Goal: Task Accomplishment & Management: Use online tool/utility

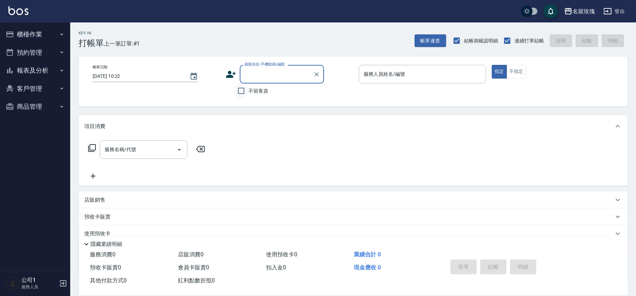
click at [244, 90] on input "不留客資" at bounding box center [241, 91] width 15 height 15
checkbox input "true"
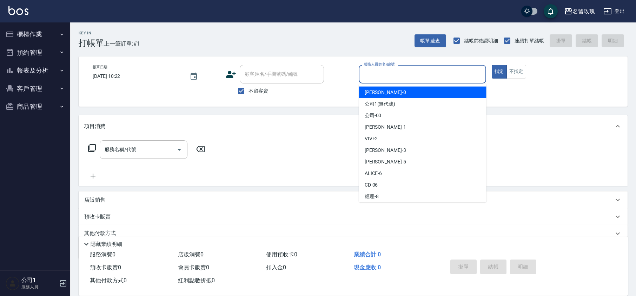
click at [415, 71] on input "服務人員姓名/編號" at bounding box center [422, 74] width 121 height 12
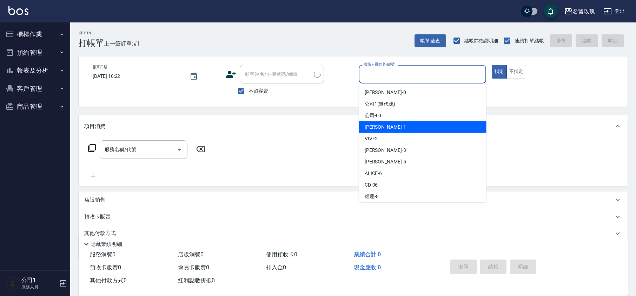
click at [367, 132] on div "[PERSON_NAME] -1" at bounding box center [422, 127] width 127 height 12
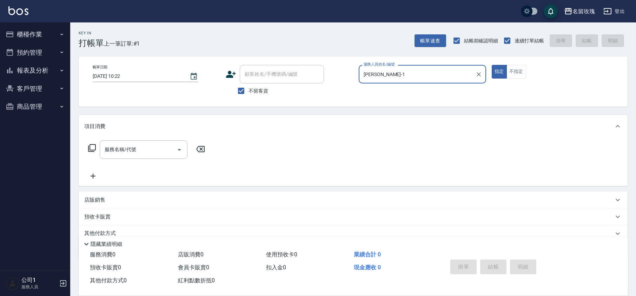
click at [380, 79] on input "[PERSON_NAME]-1" at bounding box center [417, 74] width 111 height 12
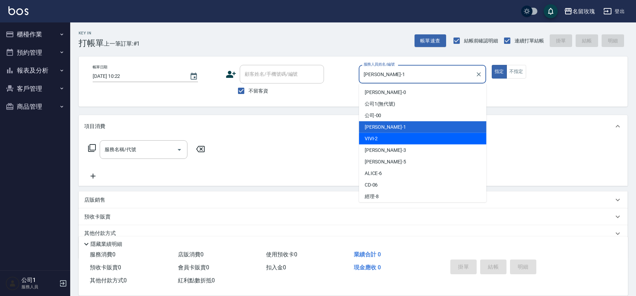
click at [371, 135] on span "VIVI -2" at bounding box center [371, 138] width 13 height 7
type input "VIVI-2"
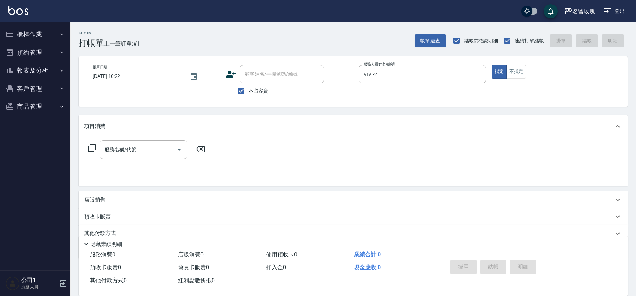
click at [117, 137] on div "項目消費" at bounding box center [353, 126] width 549 height 22
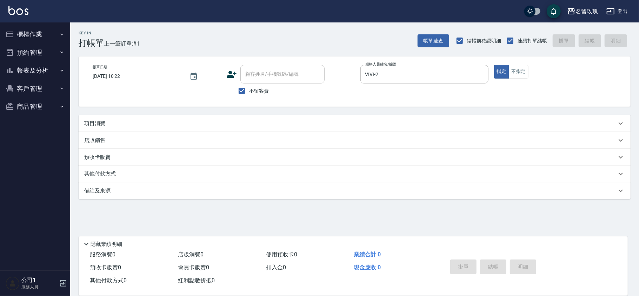
click at [104, 127] on p "項目消費" at bounding box center [94, 123] width 21 height 7
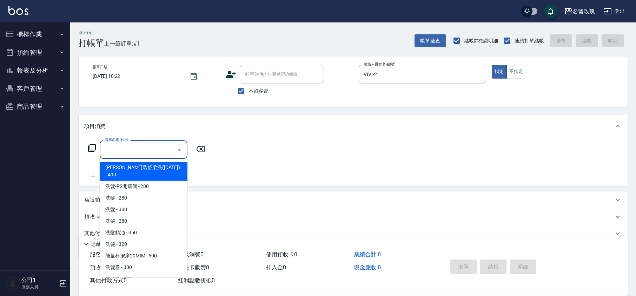
click at [113, 151] on input "服務名稱/代號" at bounding box center [138, 150] width 71 height 12
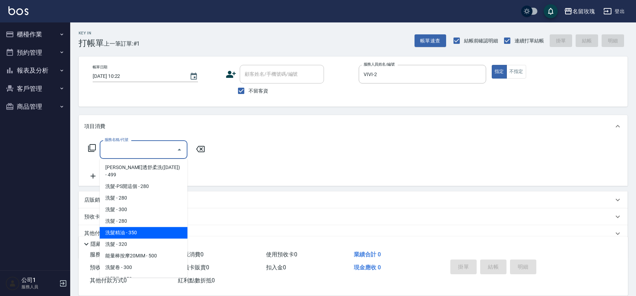
click at [136, 229] on span "洗髮精油 - 350" at bounding box center [144, 233] width 88 height 12
type input "洗髮精油(206)"
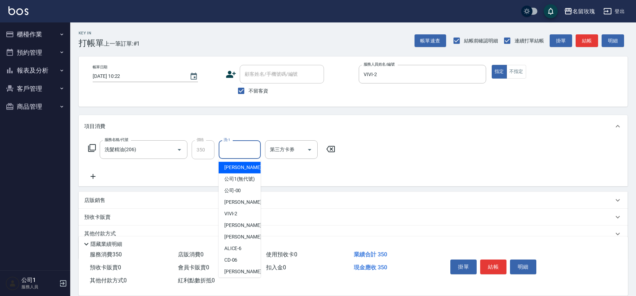
click at [248, 148] on input "洗-1" at bounding box center [240, 150] width 36 height 12
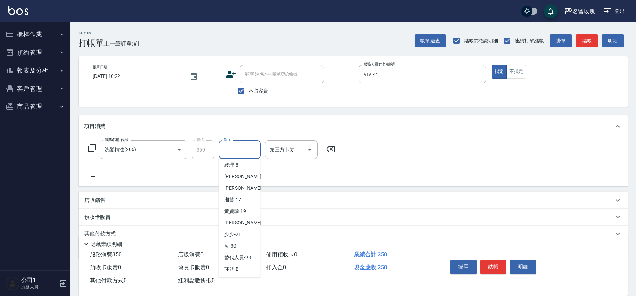
scroll to position [138, 0]
click at [242, 189] on div "湘芸 -17" at bounding box center [240, 188] width 42 height 12
type input "湘芸-17"
click at [504, 264] on button "結帳" at bounding box center [493, 267] width 26 height 15
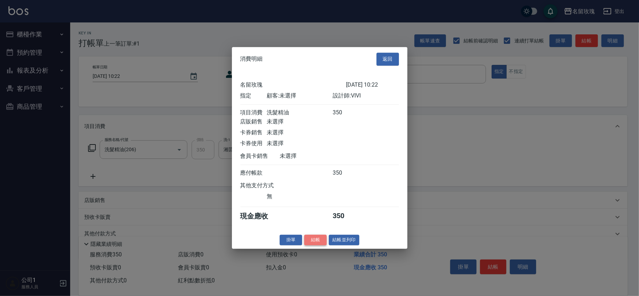
click at [313, 244] on button "結帳" at bounding box center [315, 240] width 22 height 11
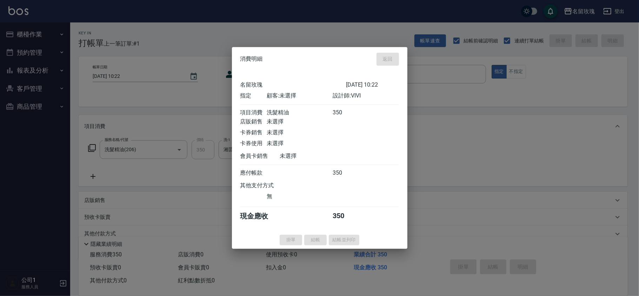
type input "[DATE] 11:12"
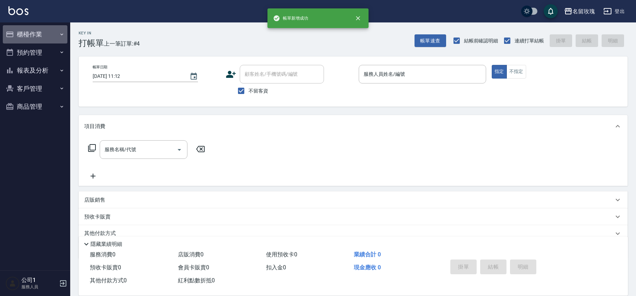
click at [38, 41] on button "櫃檯作業" at bounding box center [35, 34] width 65 height 18
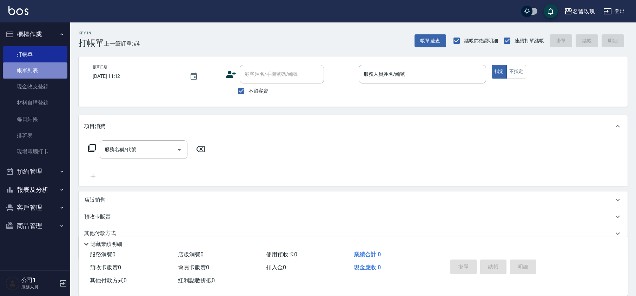
click at [44, 67] on link "帳單列表" at bounding box center [35, 71] width 65 height 16
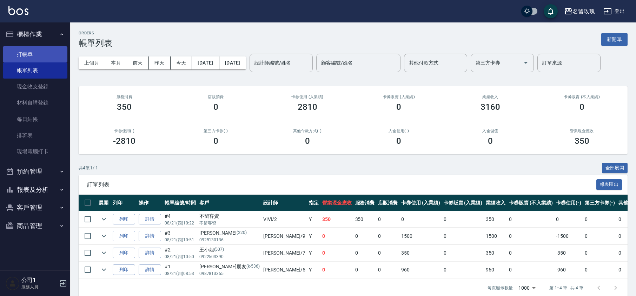
click at [26, 51] on link "打帳單" at bounding box center [35, 54] width 65 height 16
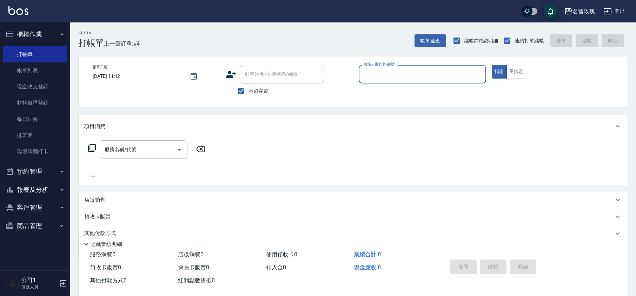
click at [259, 89] on span "不留客資" at bounding box center [259, 90] width 20 height 7
click at [249, 89] on input "不留客資" at bounding box center [241, 91] width 15 height 15
checkbox input "false"
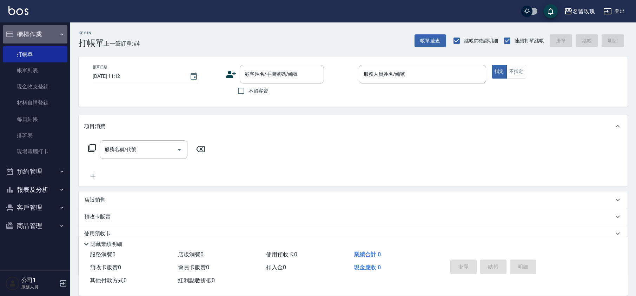
click at [28, 26] on button "櫃檯作業" at bounding box center [35, 34] width 65 height 18
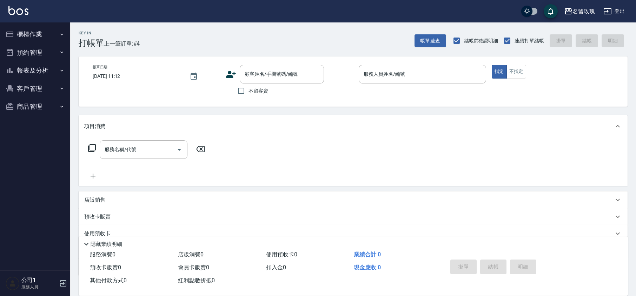
click at [31, 68] on button "報表及分析" at bounding box center [35, 70] width 65 height 18
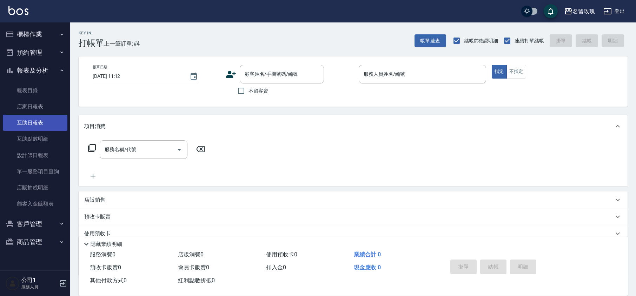
click at [30, 124] on link "互助日報表" at bounding box center [35, 123] width 65 height 16
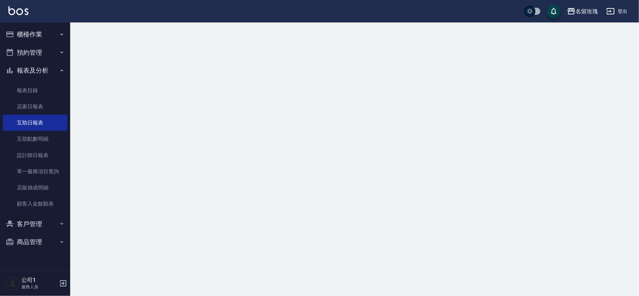
click at [341, 39] on div at bounding box center [319, 148] width 639 height 296
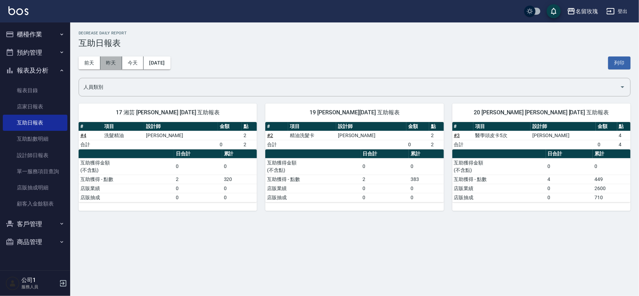
click at [111, 59] on button "昨天" at bounding box center [111, 63] width 22 height 13
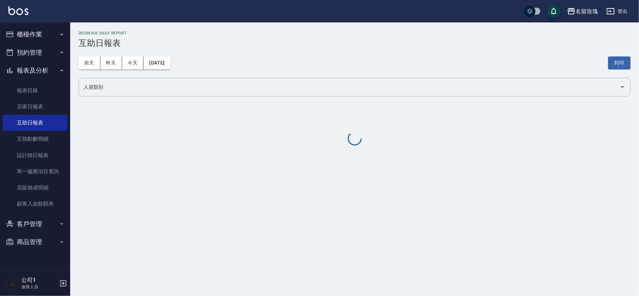
click at [280, 68] on div "[DATE] [DATE] [DATE] [DATE] 列印" at bounding box center [355, 63] width 552 height 30
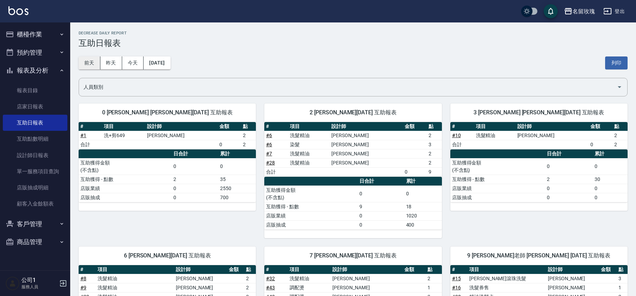
click at [94, 60] on button "前天" at bounding box center [90, 63] width 22 height 13
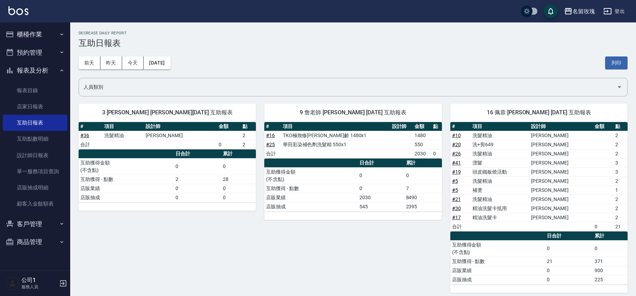
click at [247, 51] on div "[DATE] [DATE] [DATE] [DATE] 列印" at bounding box center [353, 63] width 549 height 30
click at [122, 62] on button "今天" at bounding box center [133, 63] width 22 height 13
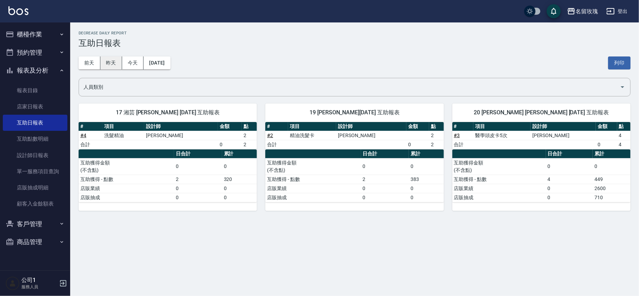
click at [113, 63] on button "昨天" at bounding box center [111, 63] width 22 height 13
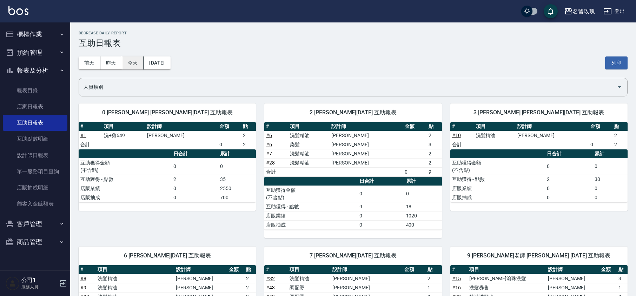
drag, startPoint x: 128, startPoint y: 62, endPoint x: 131, endPoint y: 65, distance: 4.0
click at [131, 65] on button "今天" at bounding box center [133, 63] width 22 height 13
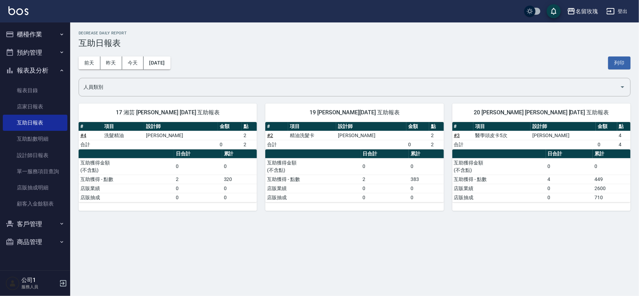
drag, startPoint x: 38, startPoint y: 66, endPoint x: 38, endPoint y: 60, distance: 6.0
click at [38, 66] on button "報表及分析" at bounding box center [35, 70] width 65 height 18
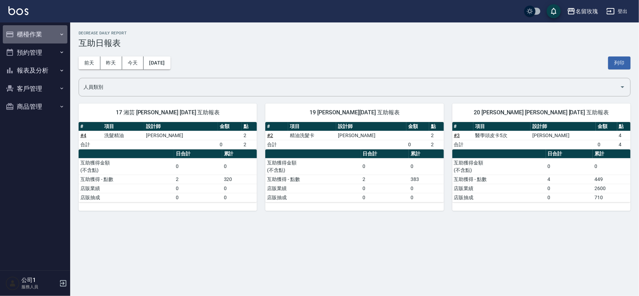
click at [40, 37] on button "櫃檯作業" at bounding box center [35, 34] width 65 height 18
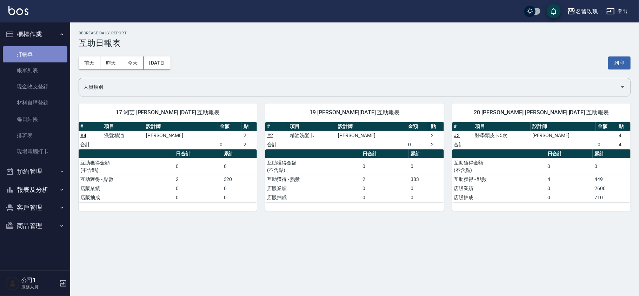
click at [35, 52] on link "打帳單" at bounding box center [35, 54] width 65 height 16
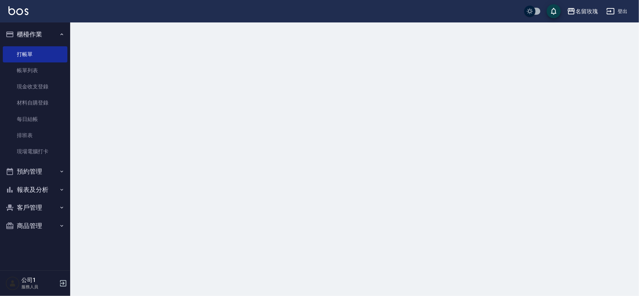
click at [42, 34] on button "櫃檯作業" at bounding box center [35, 34] width 65 height 18
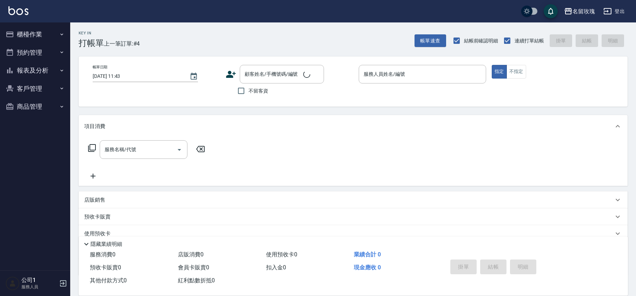
click at [126, 42] on span "上一筆訂單:#4" at bounding box center [122, 43] width 36 height 9
click at [31, 35] on button "櫃檯作業" at bounding box center [35, 34] width 65 height 18
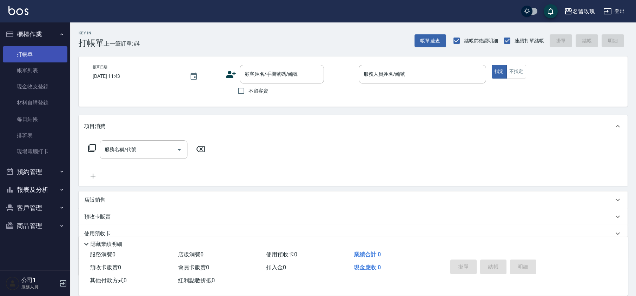
click at [23, 57] on link "打帳單" at bounding box center [35, 54] width 65 height 16
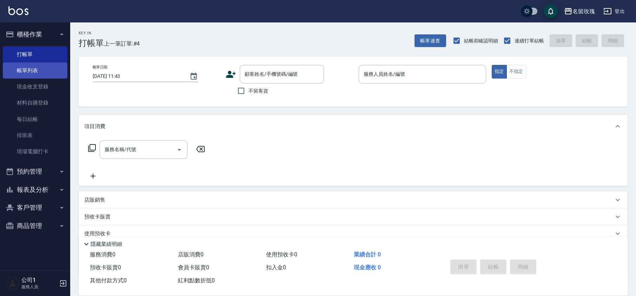
click at [27, 70] on link "帳單列表" at bounding box center [35, 71] width 65 height 16
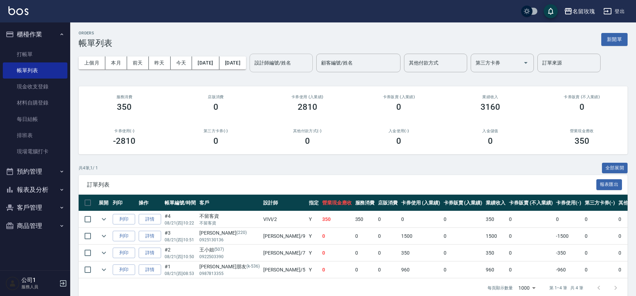
click at [288, 59] on div "設計師編號/姓名 設計師編號/姓名" at bounding box center [281, 63] width 63 height 19
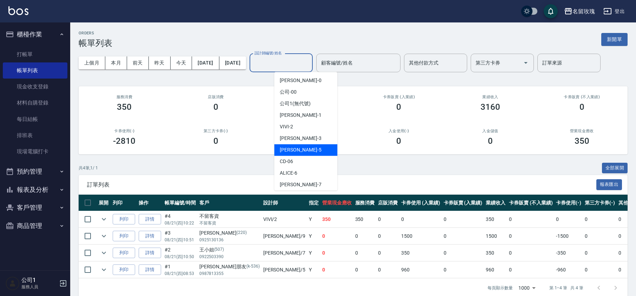
click at [305, 146] on div "[PERSON_NAME] -5" at bounding box center [305, 150] width 63 height 12
type input "KELLY-5"
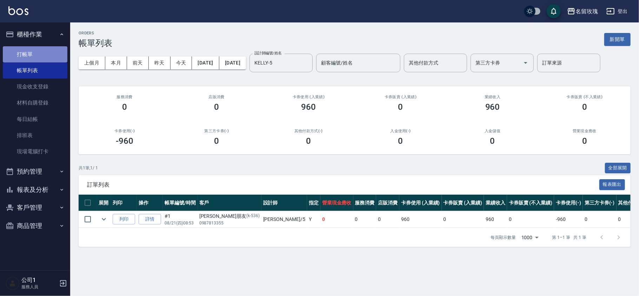
click at [54, 53] on link "打帳單" at bounding box center [35, 54] width 65 height 16
click at [43, 30] on button "櫃檯作業" at bounding box center [35, 34] width 65 height 18
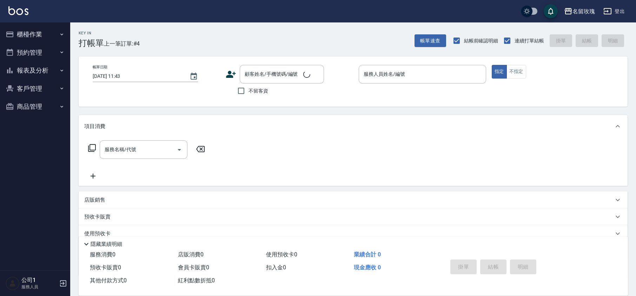
click at [180, 44] on div "Key In 打帳單 上一筆訂單:#4 帳單速查 結帳前確認明細 連續打單結帳 掛單 結帳 明細" at bounding box center [349, 35] width 558 height 26
